Goal: Check status: Check status

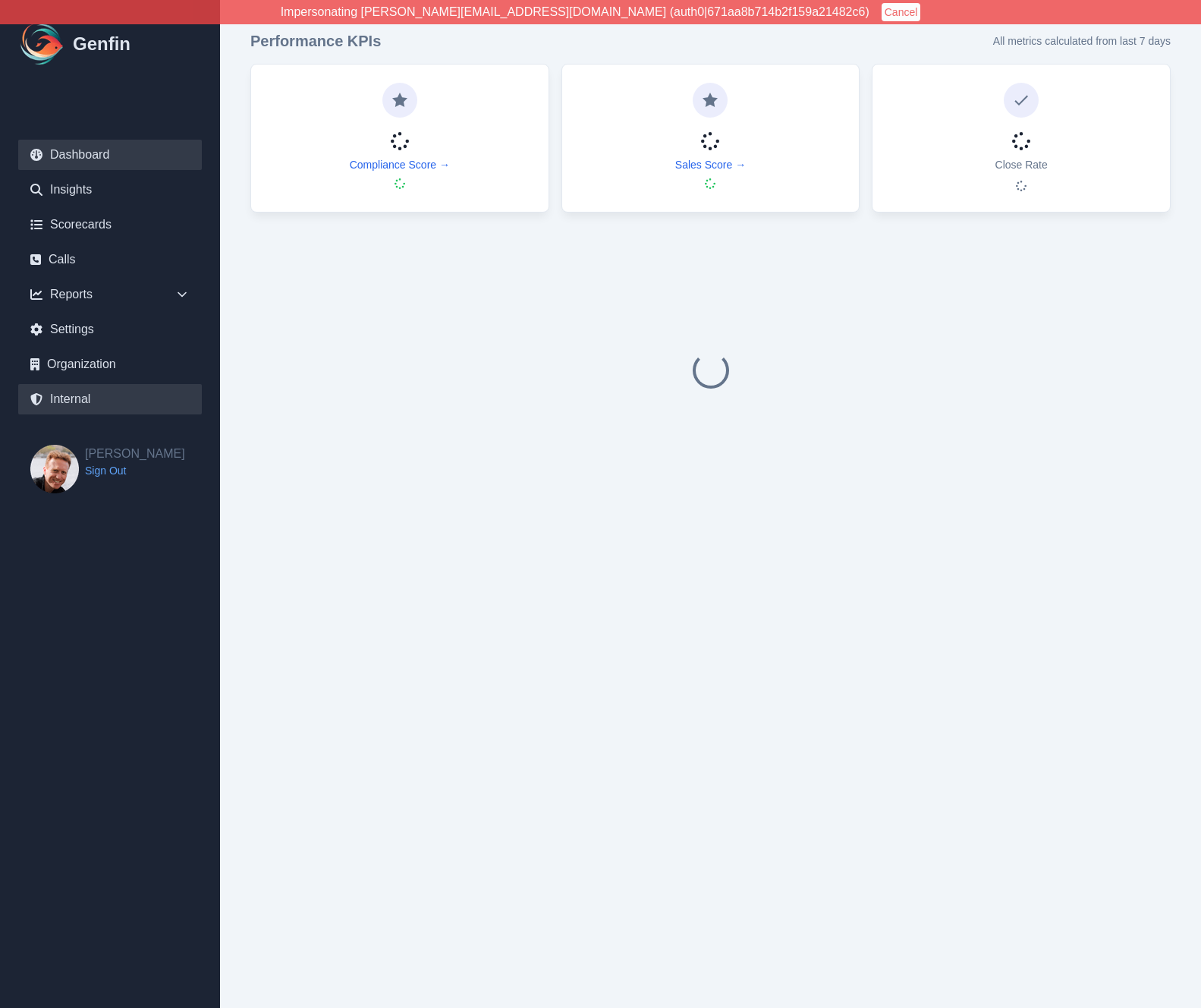
click at [100, 396] on link "Internal" at bounding box center [110, 398] width 184 height 30
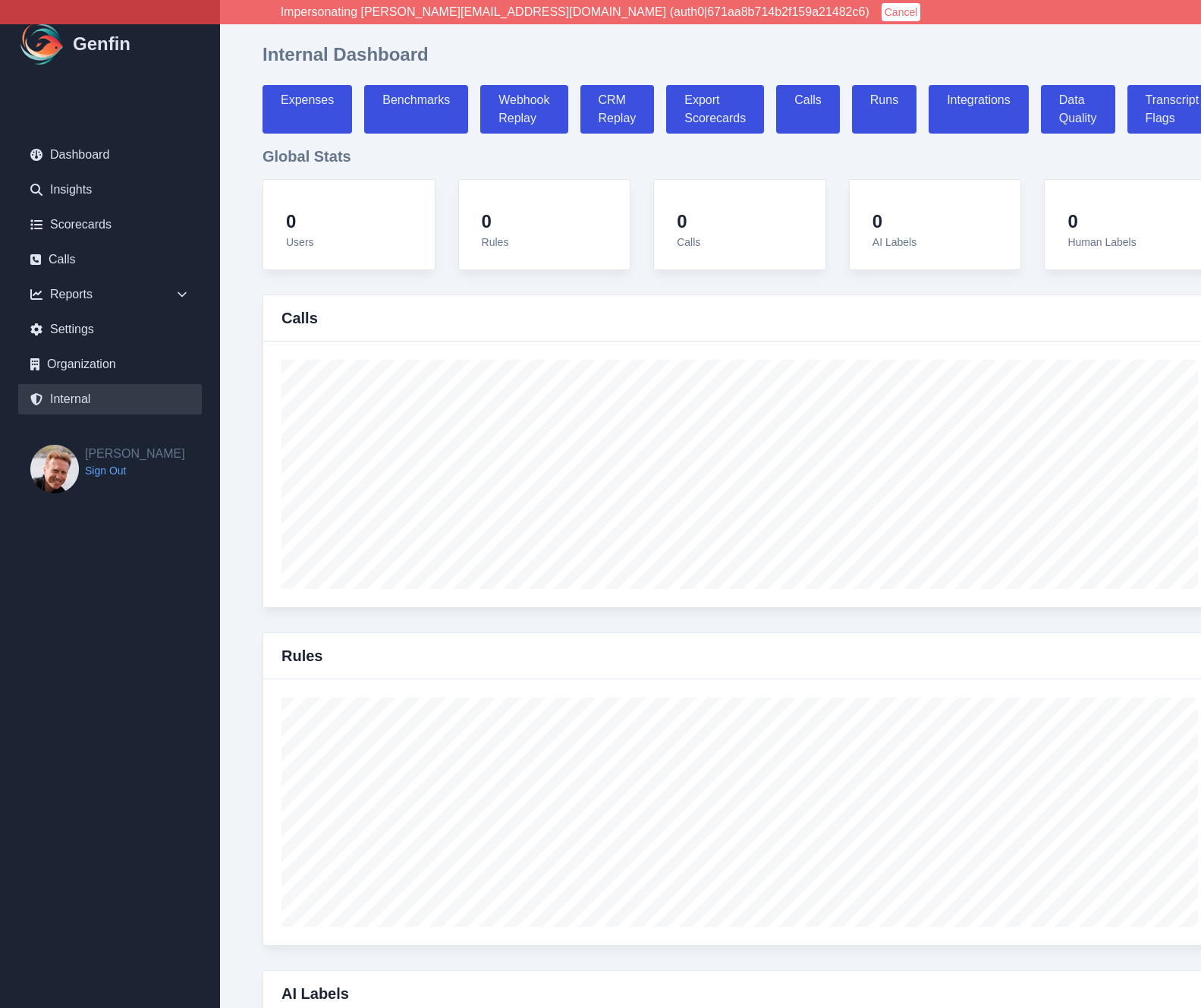
select select "paid"
select select "7"
select select "paid"
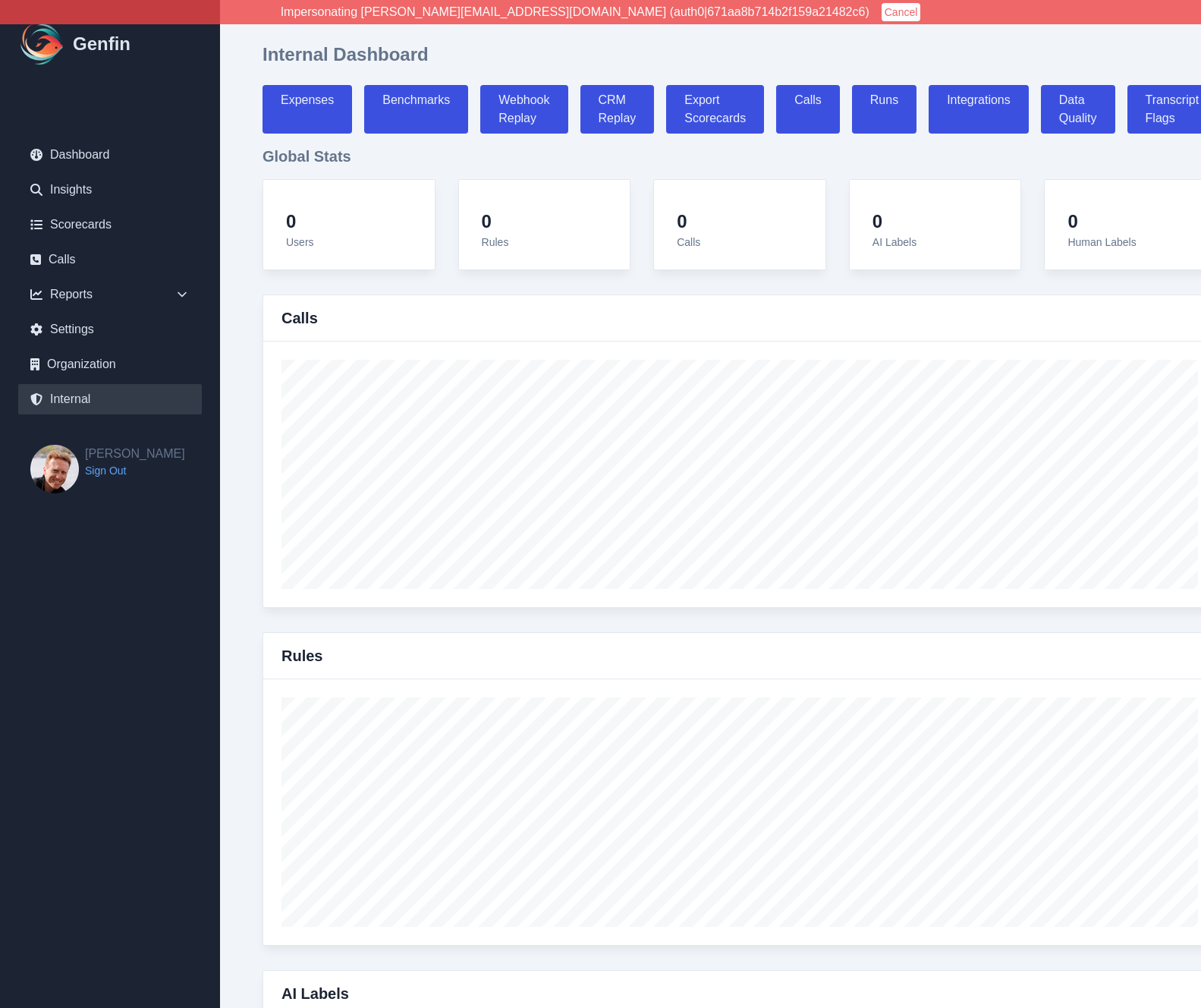
select select "7"
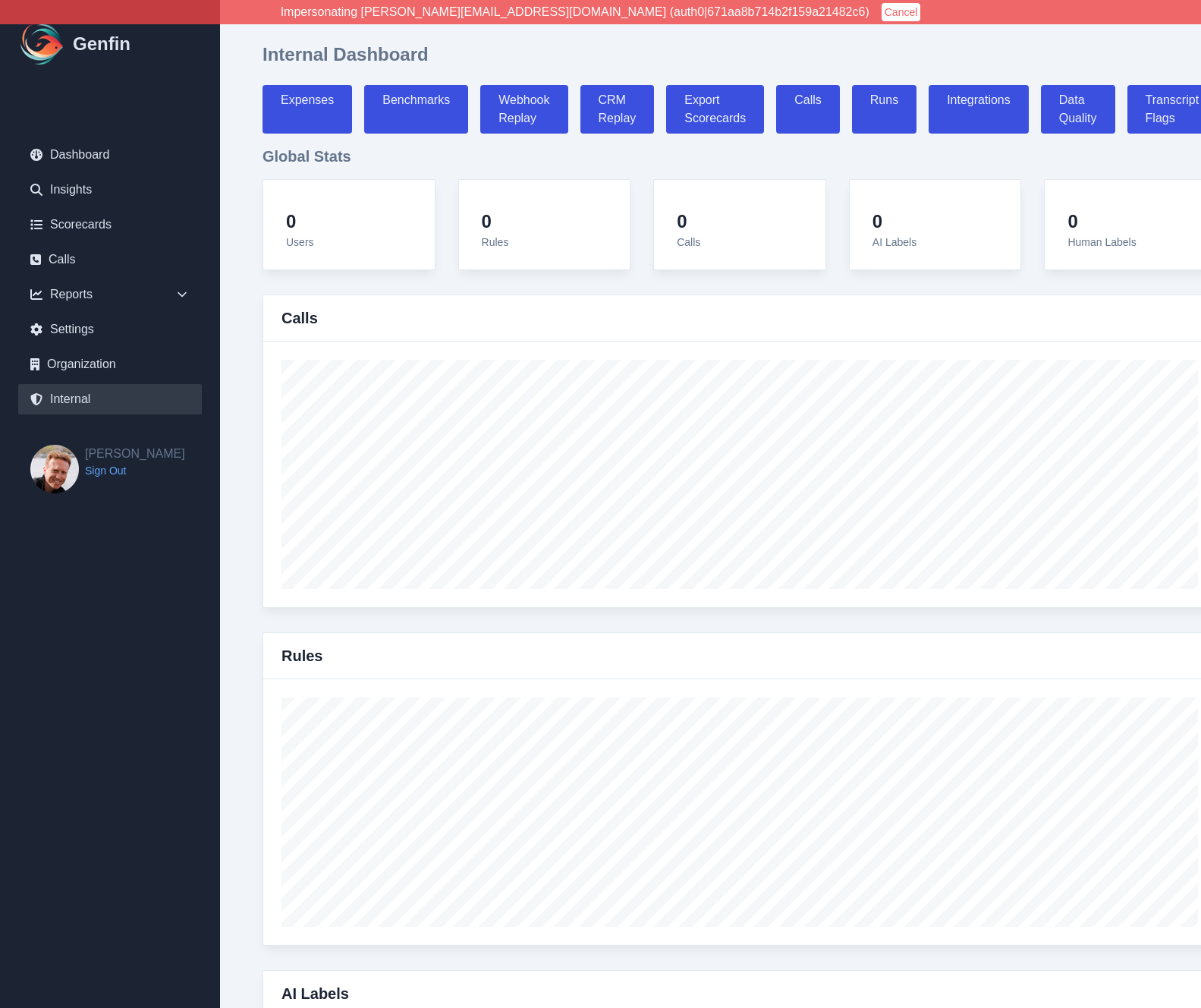
select select "7"
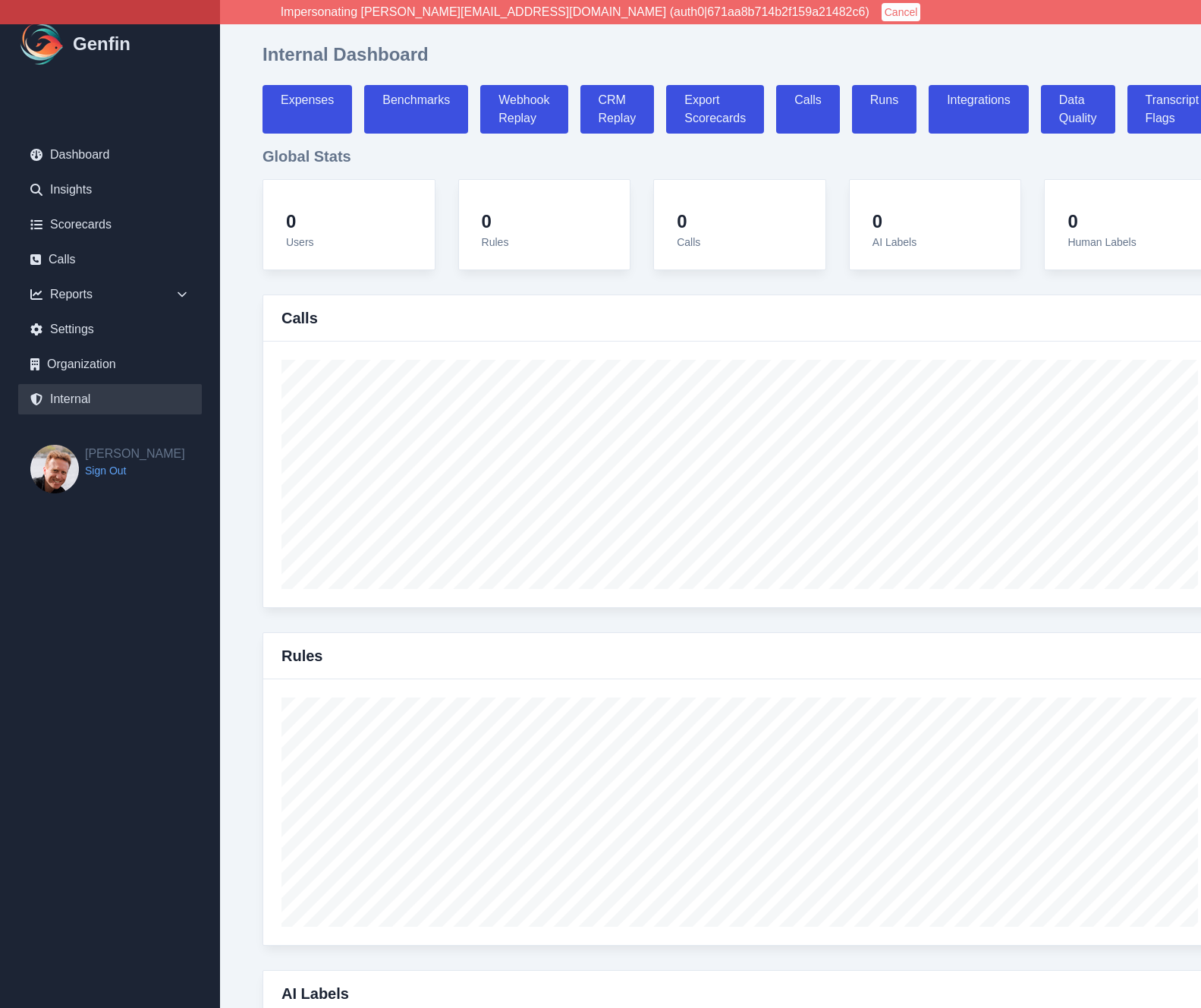
select select "7"
select select "paid"
select select "7"
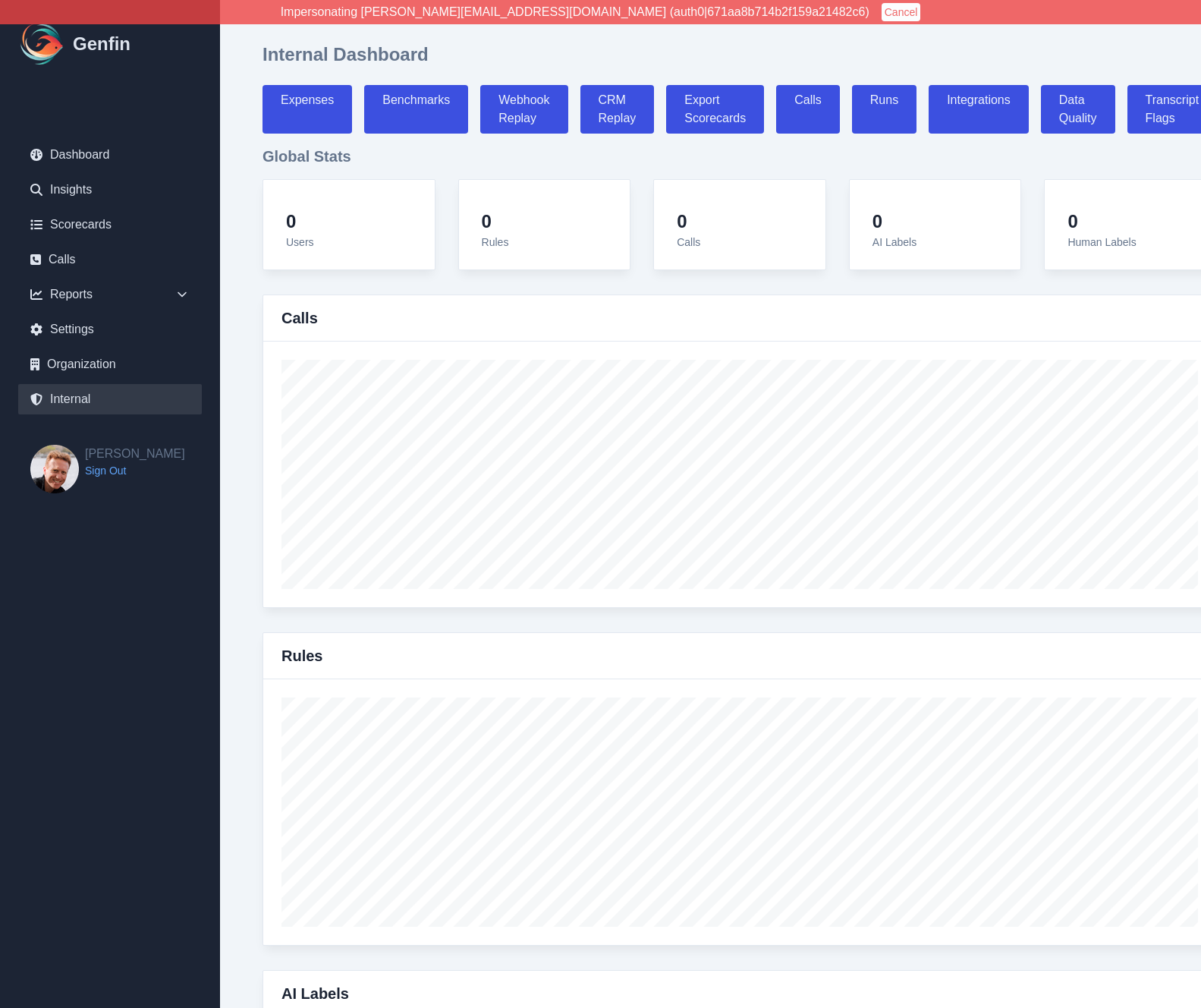
select select "7"
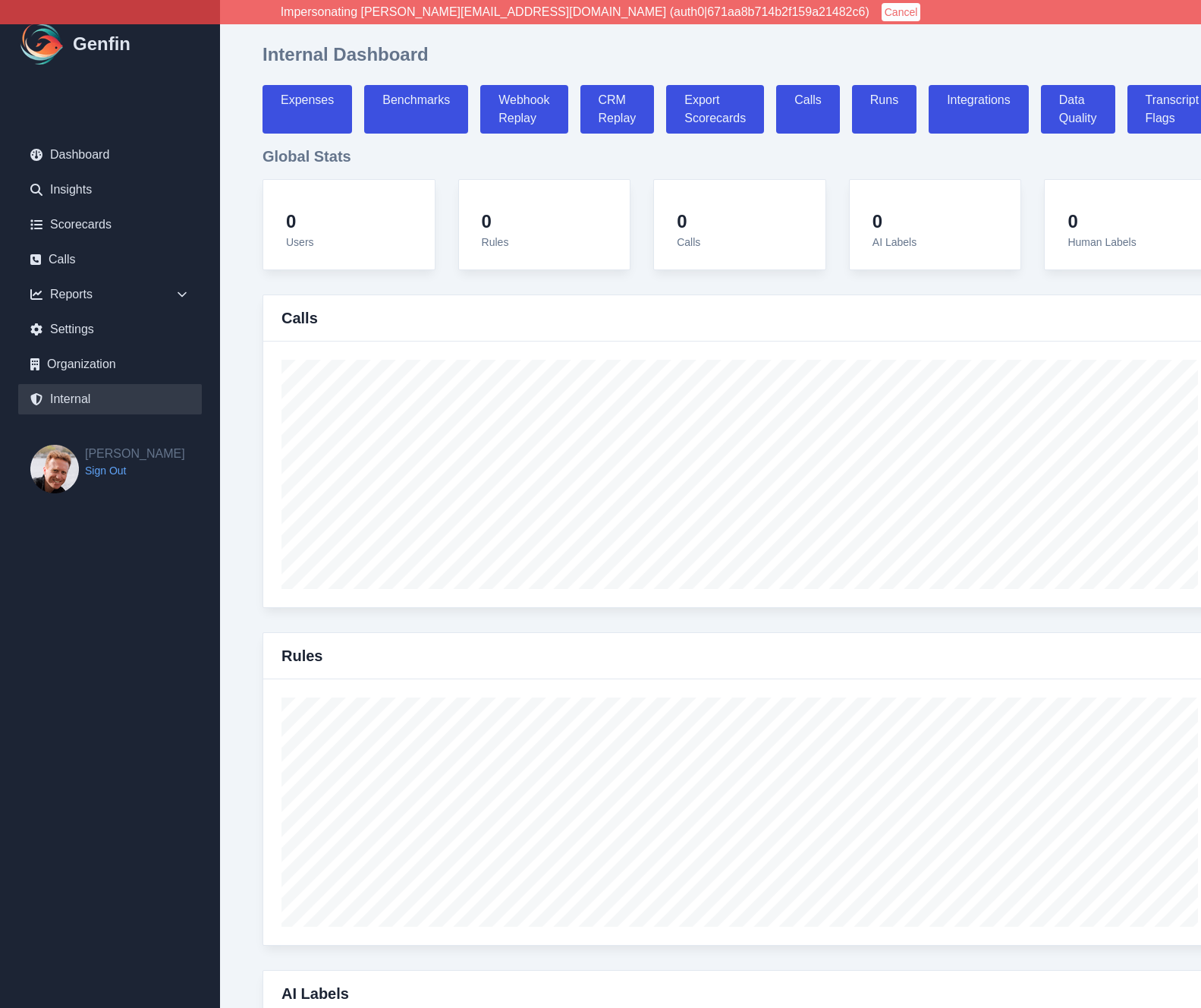
select select "7"
select select "paid"
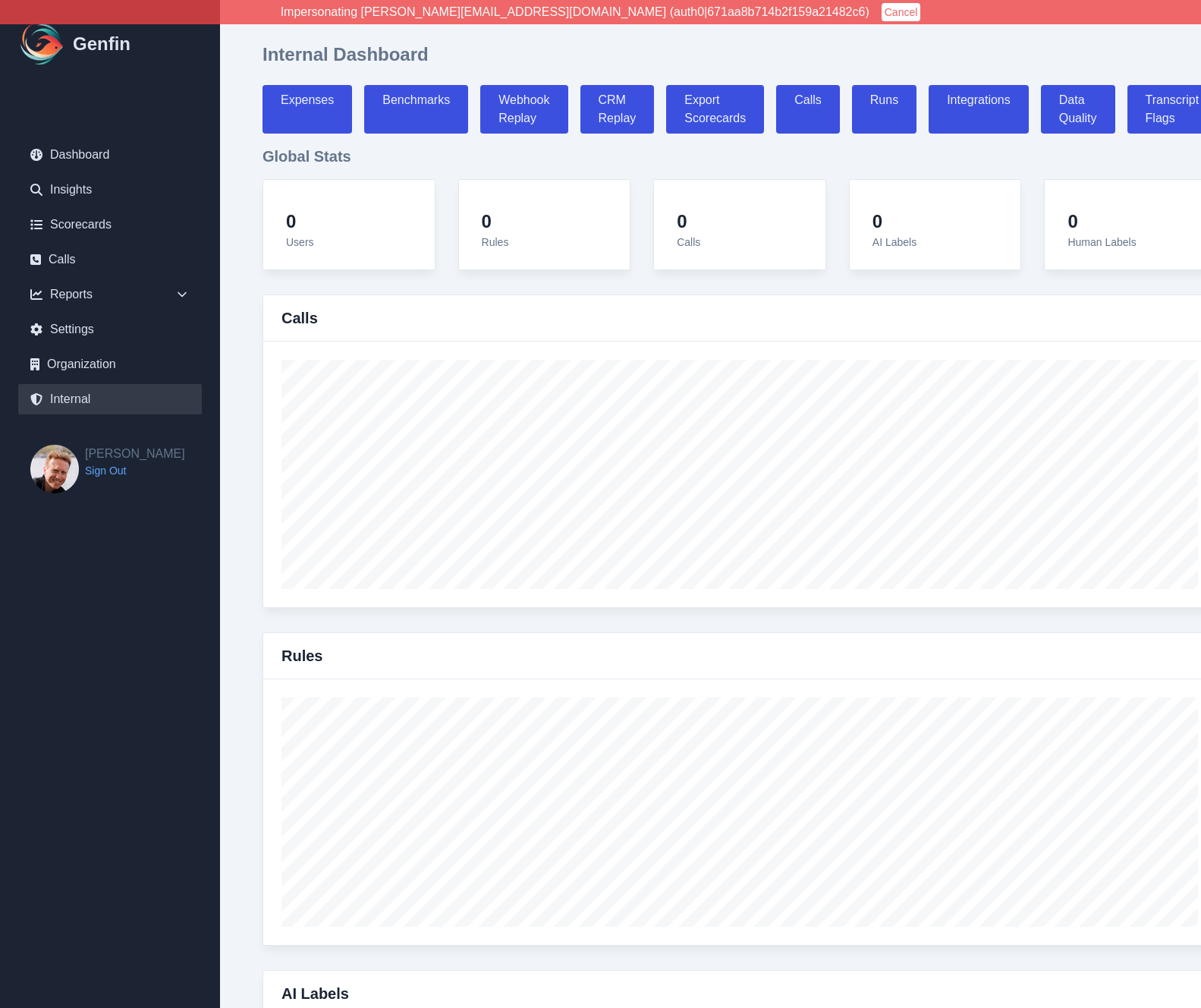
select select "7"
select select "paid"
select select "7"
select select "paid"
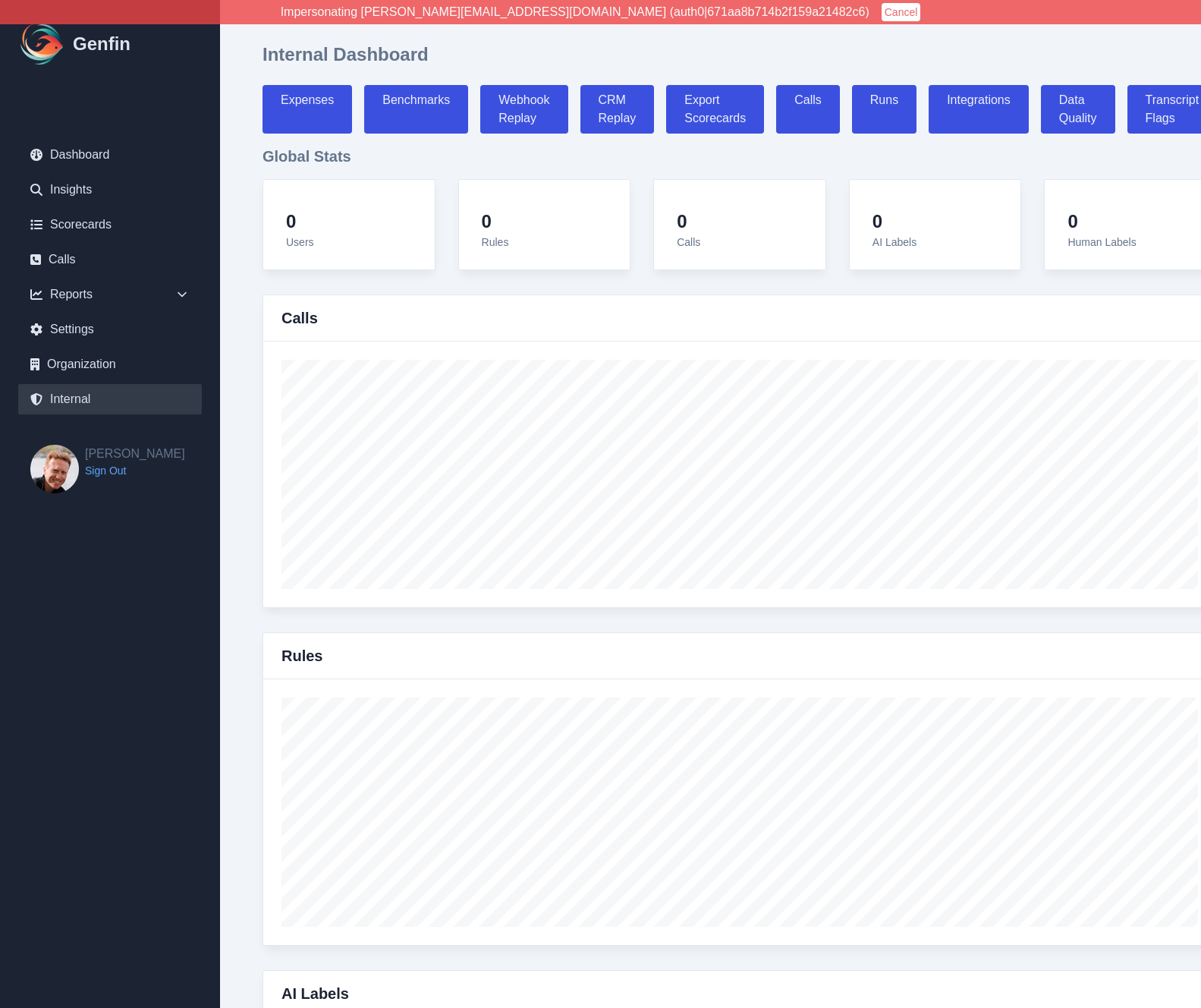
select select "7"
select select "paid"
select select "7"
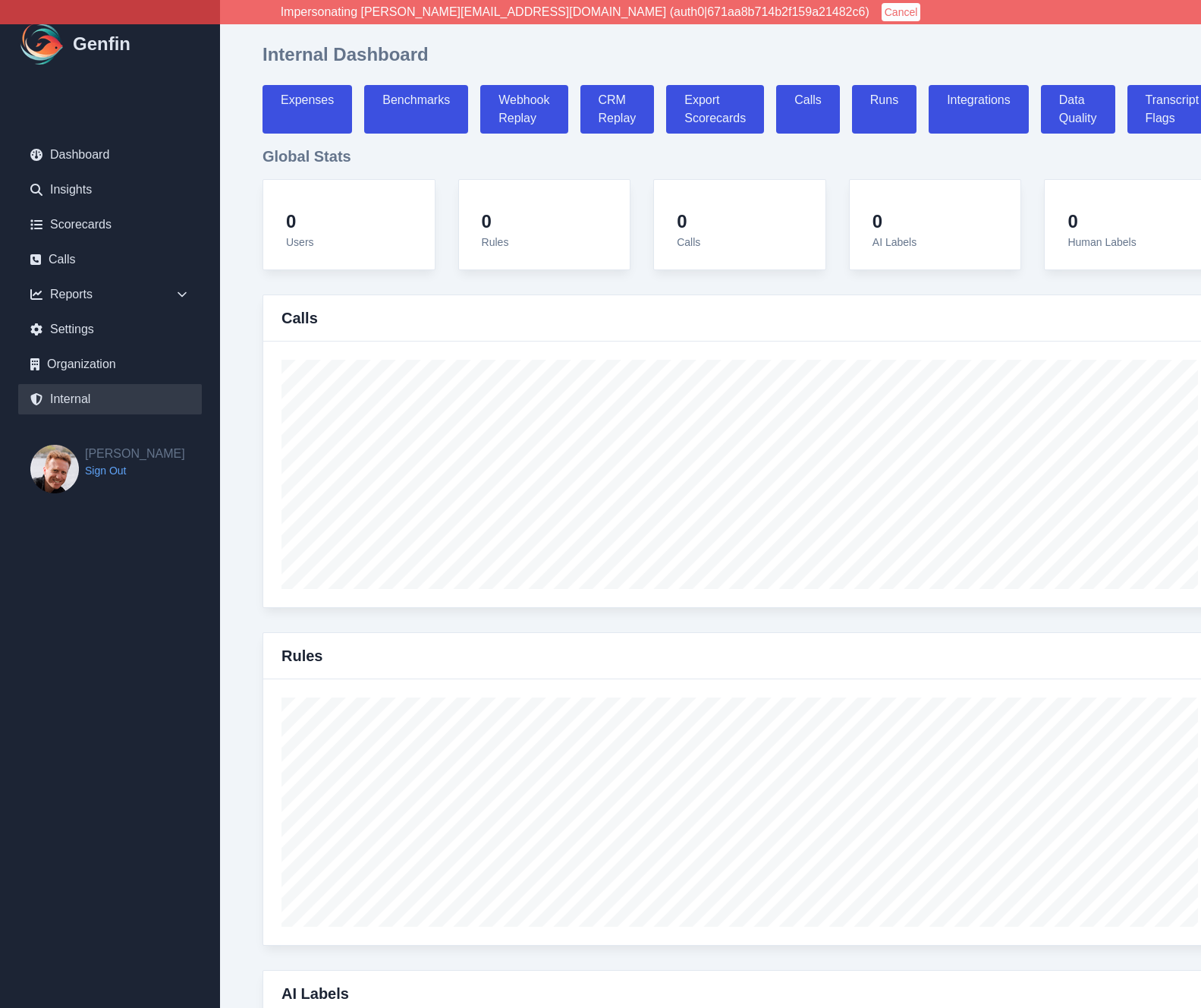
select select "7"
select select "paid"
select select "7"
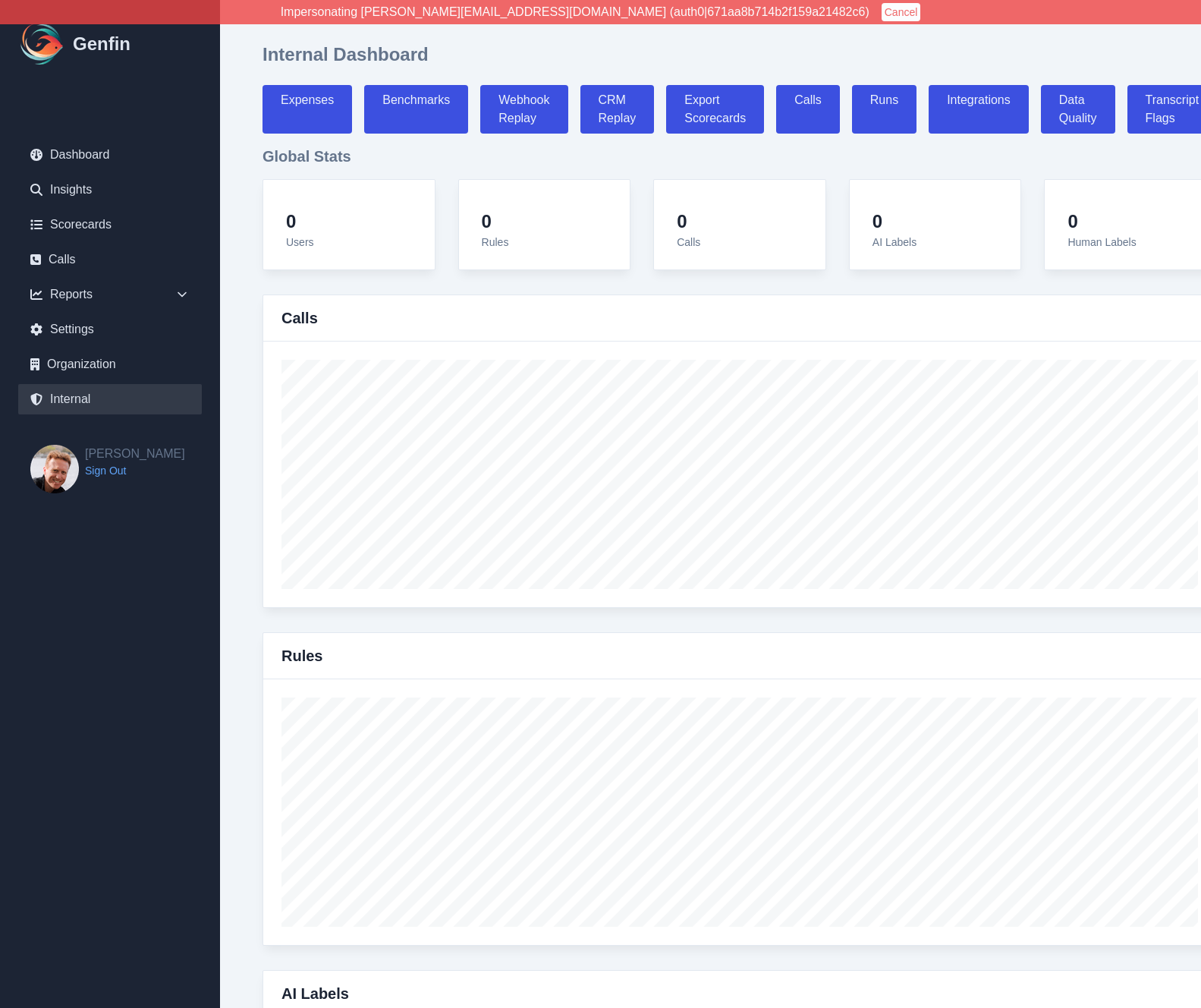
select select "paid"
select select "7"
select select "paid"
select select "7"
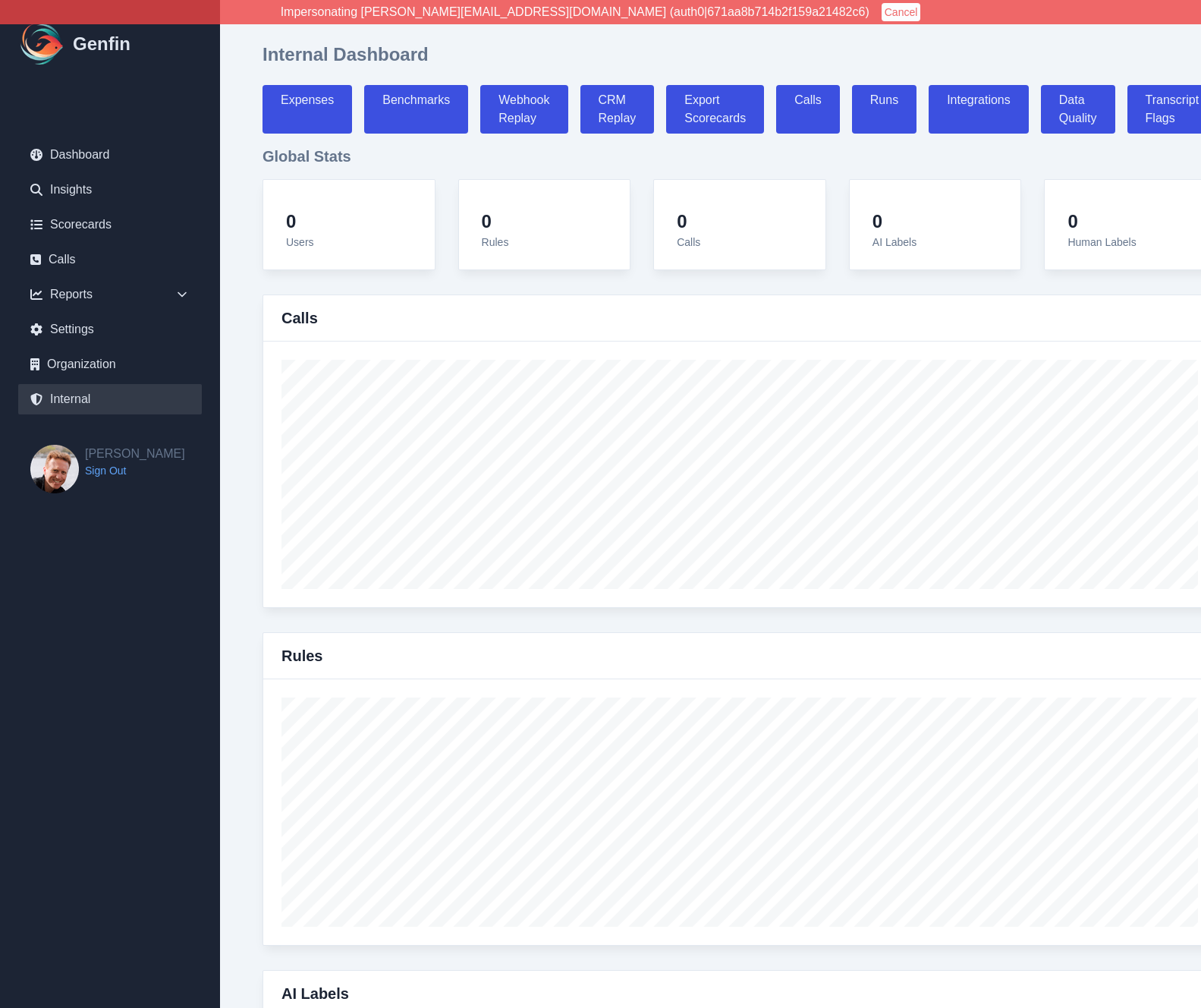
select select "paid"
select select "7"
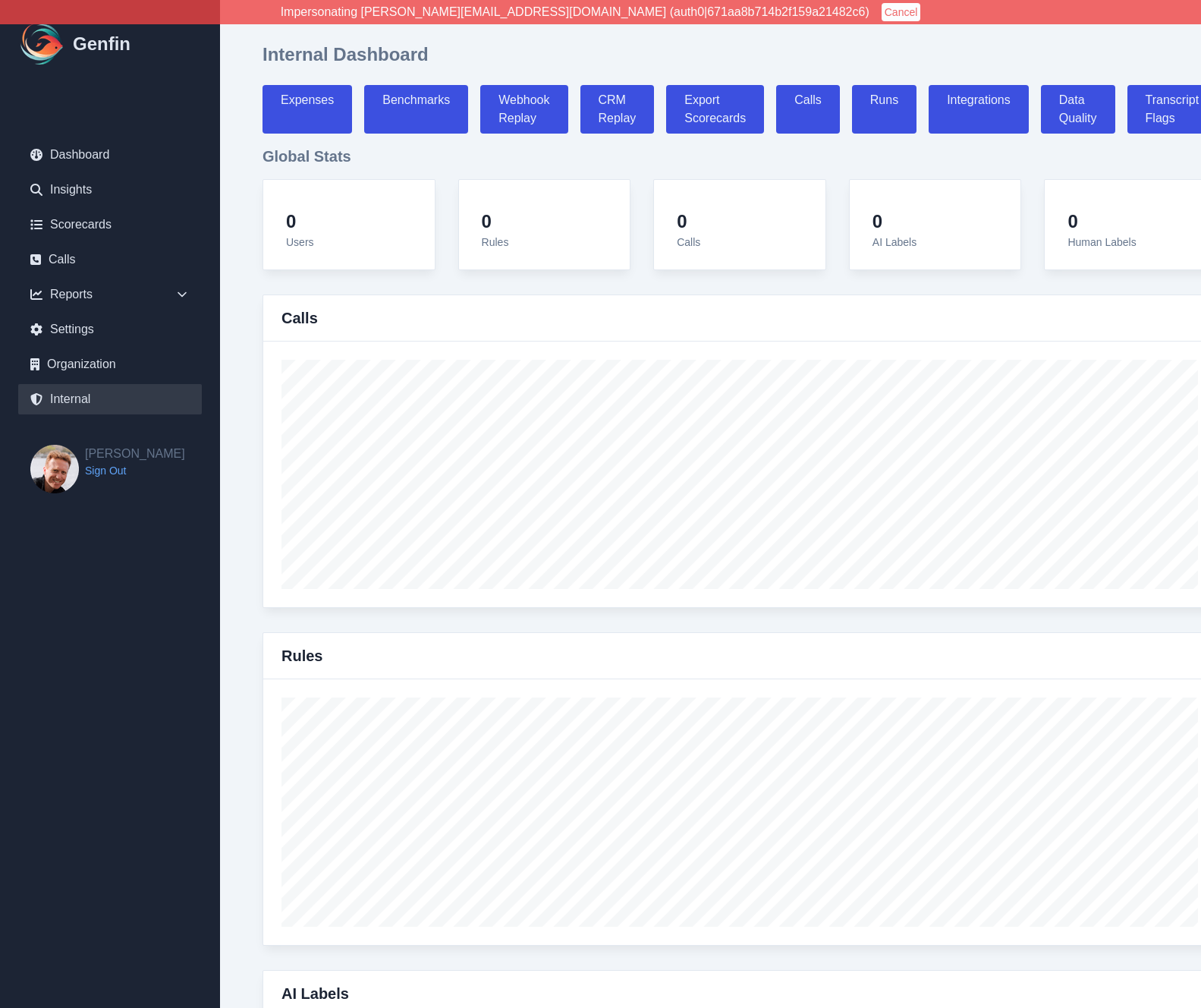
select select "7"
select select "paid"
select select "7"
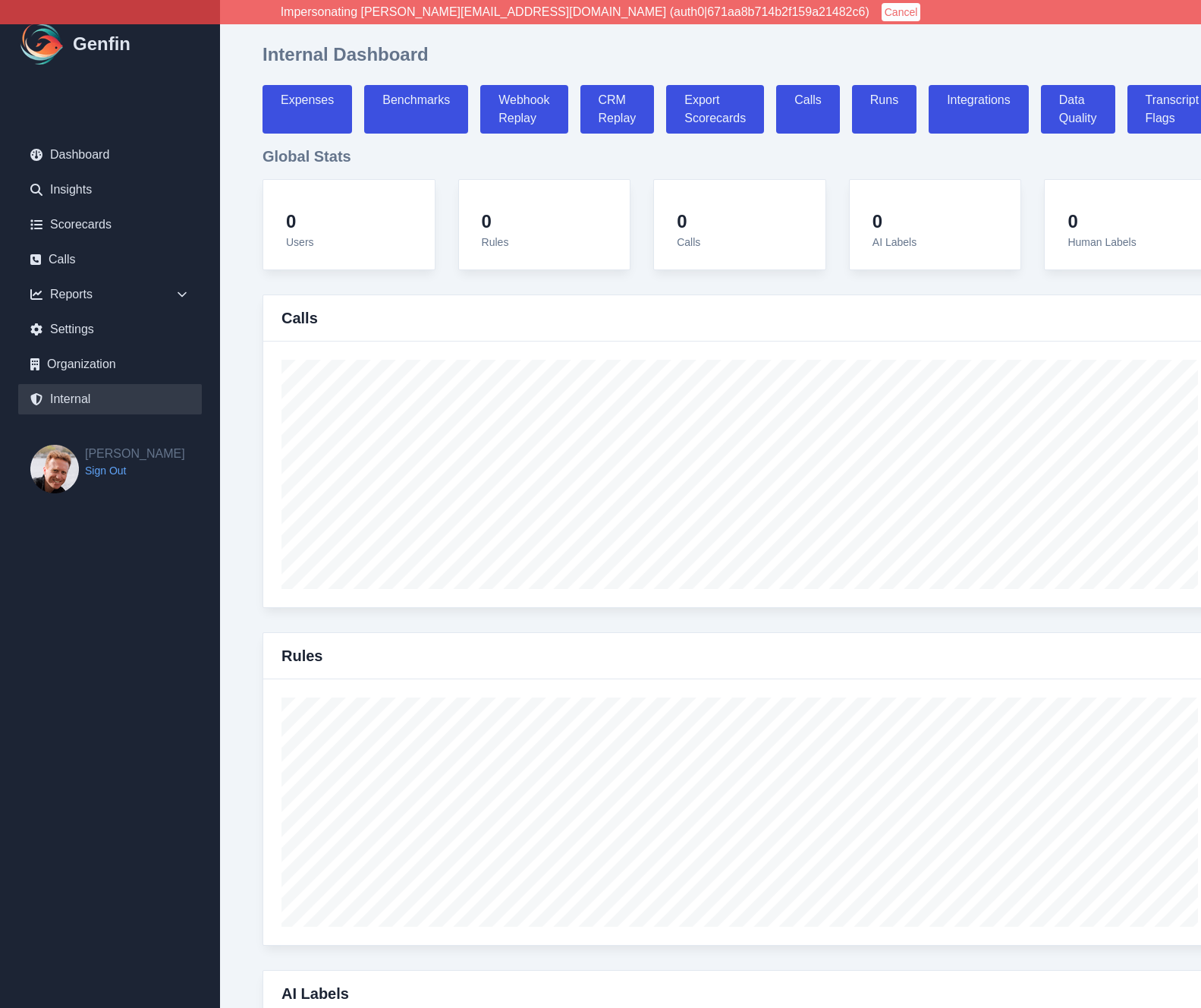
select select "7"
select select "paid"
select select "7"
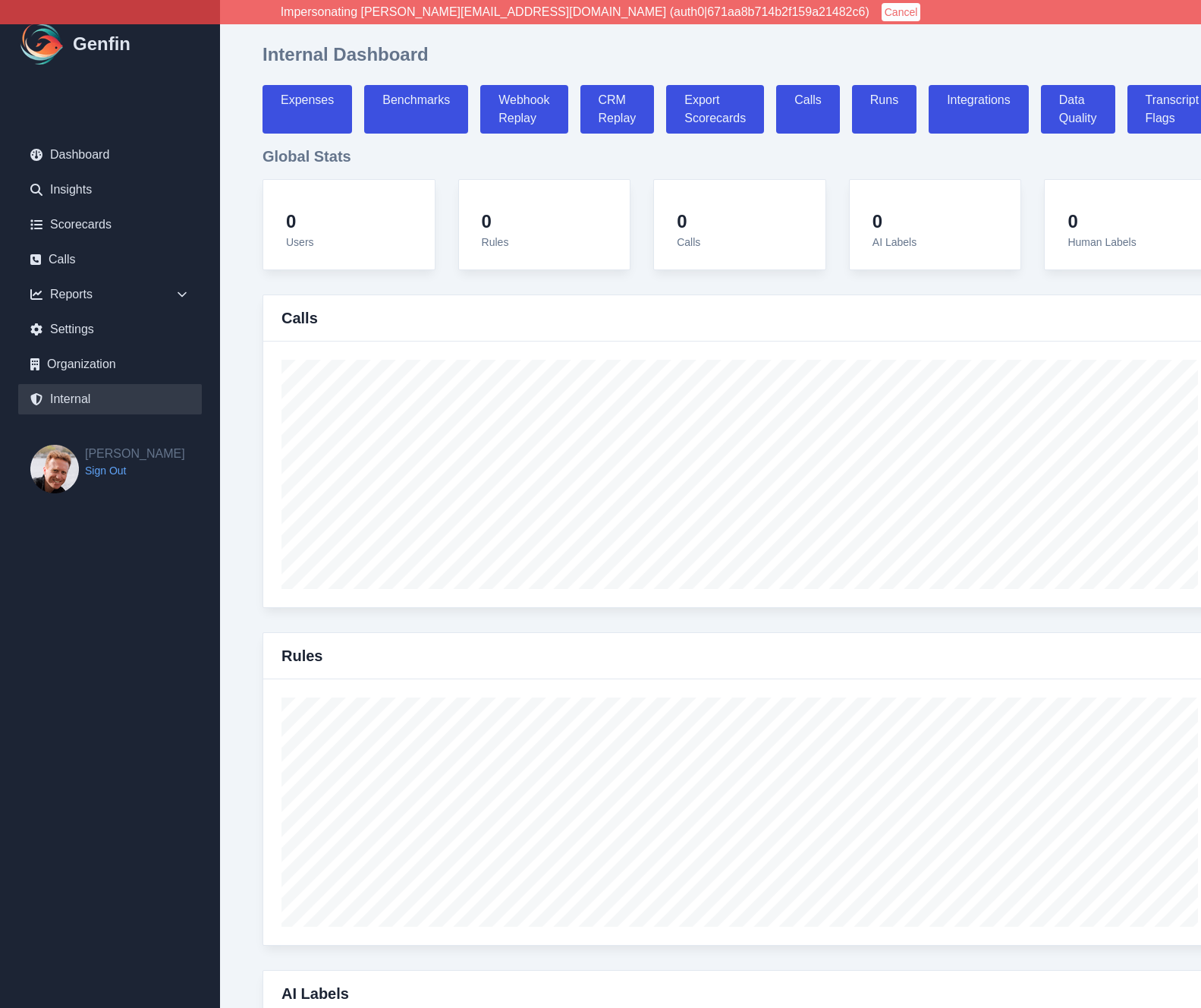
select select "7"
select select "paid"
select select "7"
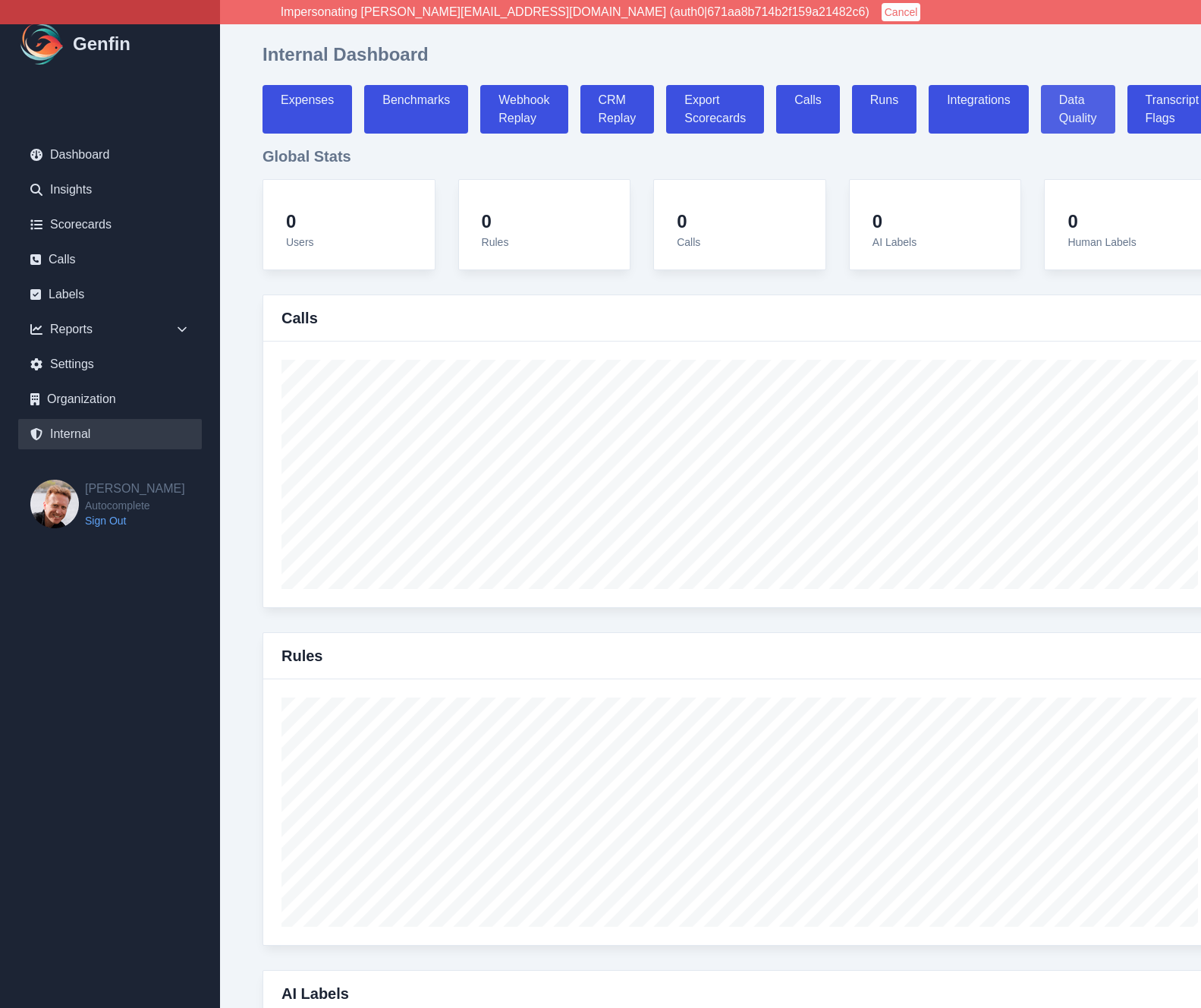
click at [1092, 99] on link "Data Quality" at bounding box center [1077, 109] width 74 height 49
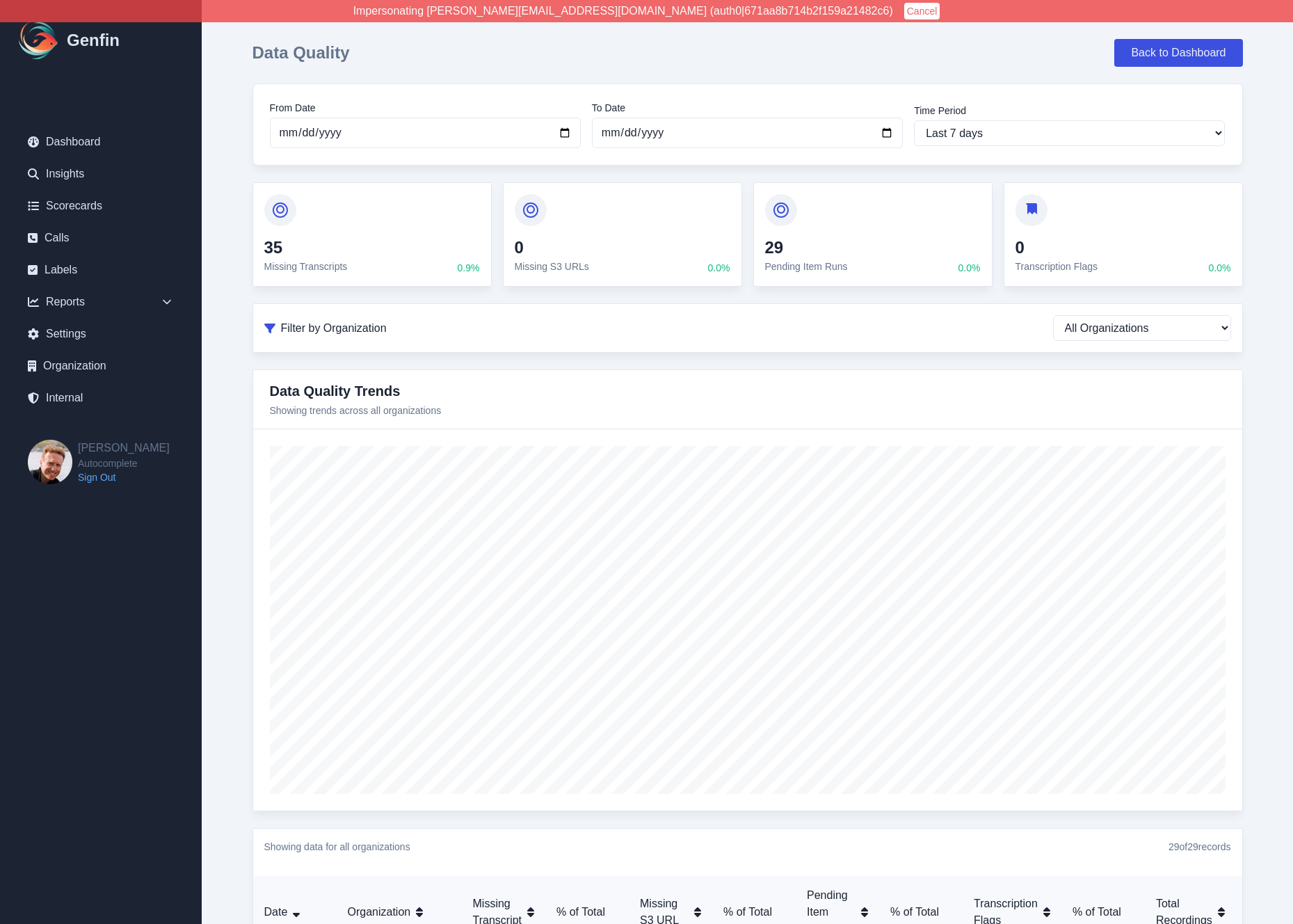
type input "[DATE]"
select select "custom"
click at [237, 287] on div "Data Quality Back to Dashboard From Date [DATE] To Date [DATE] Time Period Last…" at bounding box center [748, 561] width 1068 height 1124
click at [304, 134] on input "[DATE]" at bounding box center [425, 133] width 311 height 30
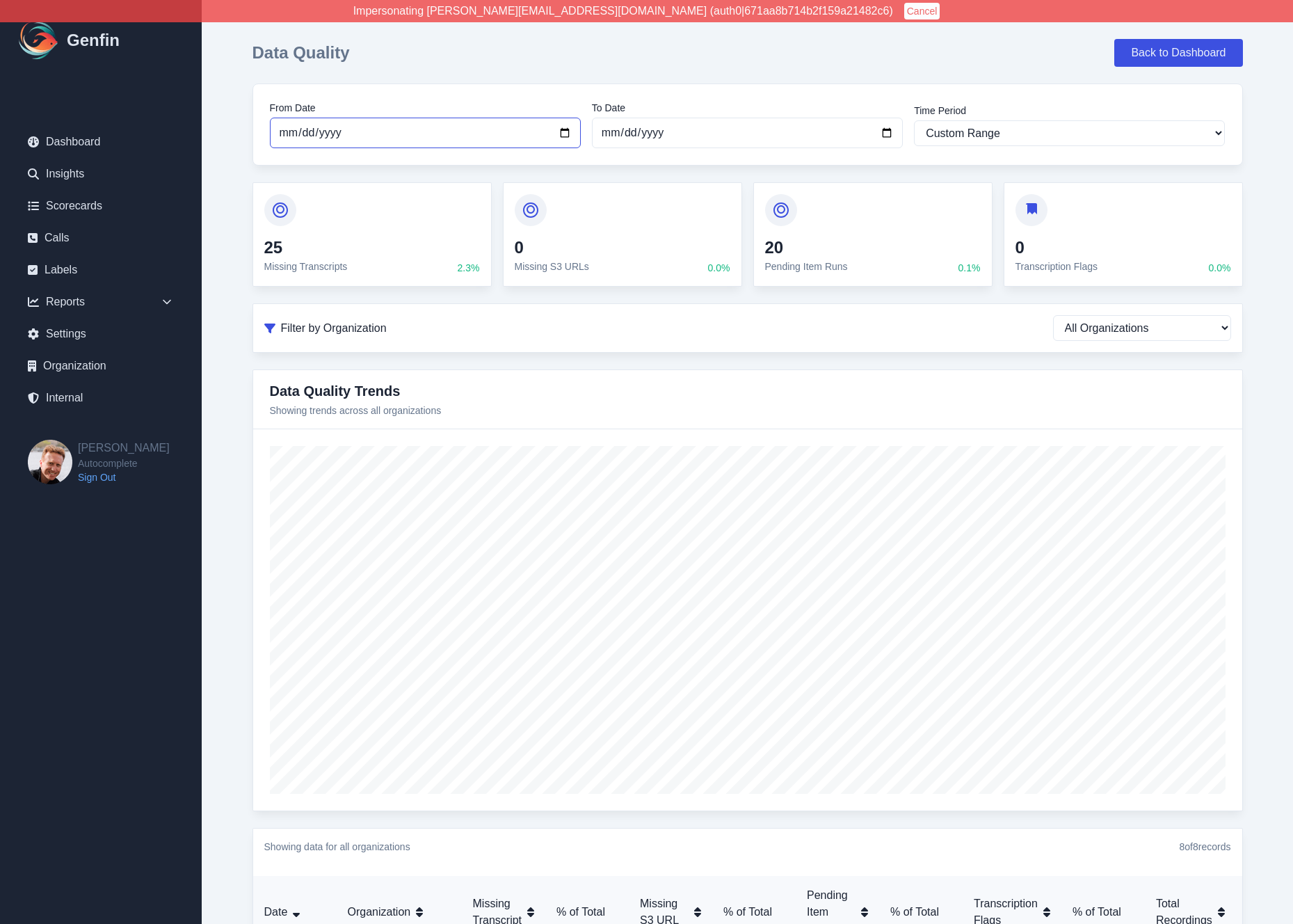
type input "[DATE]"
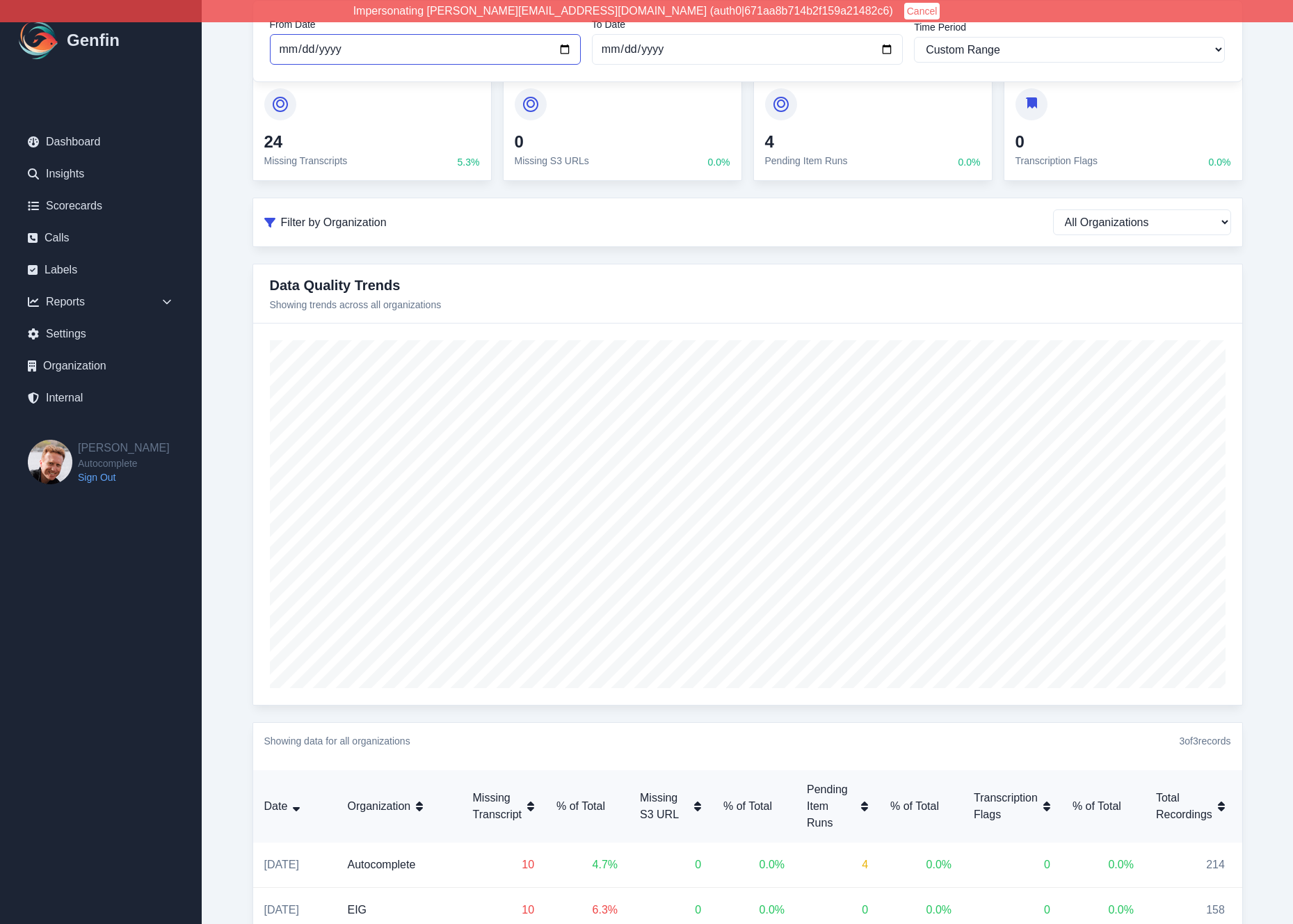
scroll to position [250, 0]
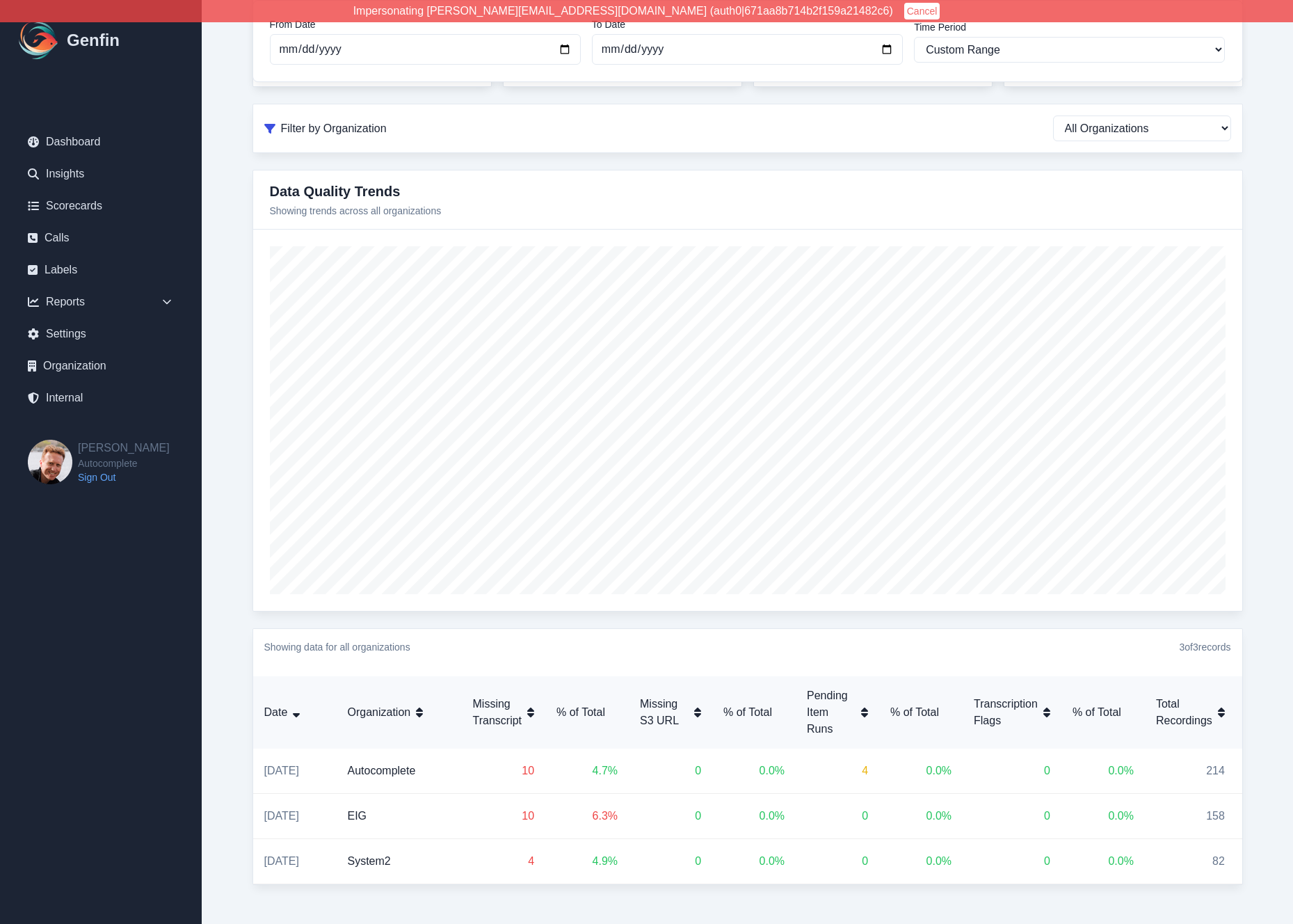
click at [230, 306] on div "Data Quality Back to Dashboard From Date [DATE] To Date [DATE] Time Period Last…" at bounding box center [748, 362] width 1068 height 1124
